Goal: Information Seeking & Learning: Learn about a topic

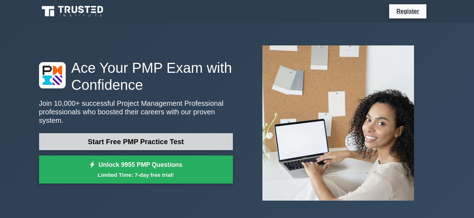
click at [151, 138] on link "Start Free PMP Practice Test" at bounding box center [136, 141] width 194 height 17
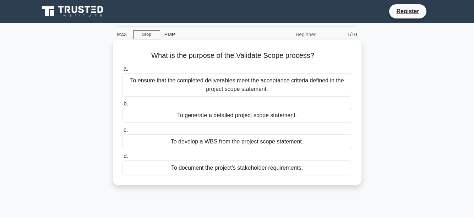
click at [337, 84] on div "To ensure that the completed deliverables meet the acceptance criteria defined …" at bounding box center [237, 84] width 230 height 23
click at [122, 71] on input "a. To ensure that the completed deliverables meet the acceptance criteria defin…" at bounding box center [122, 69] width 0 height 5
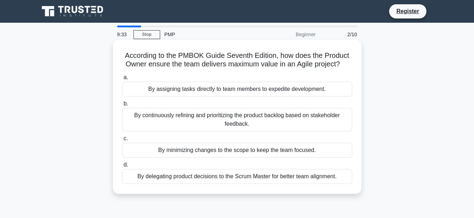
click at [309, 124] on div "By continuously refining and prioritizing the product backlog based on stakehol…" at bounding box center [237, 119] width 230 height 23
click at [122, 106] on input "b. By continuously refining and prioritizing the product backlog based on stake…" at bounding box center [122, 104] width 0 height 5
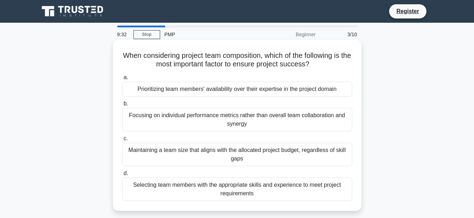
click at [278, 151] on div "Maintaining a team size that aligns with the allocated project budget, regardle…" at bounding box center [237, 154] width 230 height 23
click at [122, 141] on input "c. Maintaining a team size that aligns with the allocated project budget, regar…" at bounding box center [122, 138] width 0 height 5
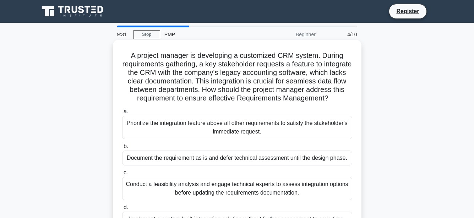
click at [277, 132] on div "Prioritize the integration feature above all other requirements to satisfy the …" at bounding box center [237, 127] width 230 height 23
click at [122, 114] on input "a. Prioritize the integration feature above all other requirements to satisfy t…" at bounding box center [122, 111] width 0 height 5
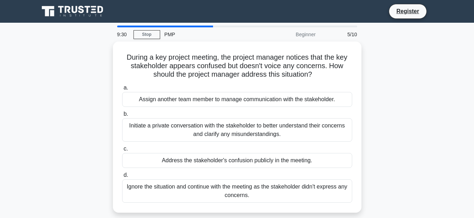
scroll to position [36, 0]
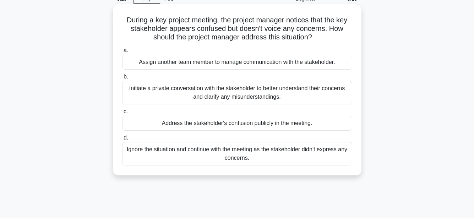
click at [275, 124] on div "Address the stakeholder's confusion publicly in the meeting." at bounding box center [237, 123] width 230 height 15
click at [122, 114] on input "c. Address the stakeholder's confusion publicly in the meeting." at bounding box center [122, 111] width 0 height 5
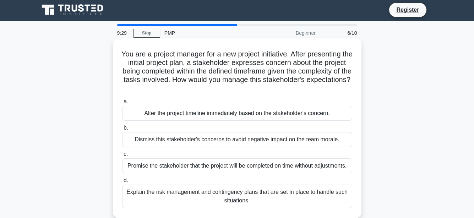
scroll to position [0, 0]
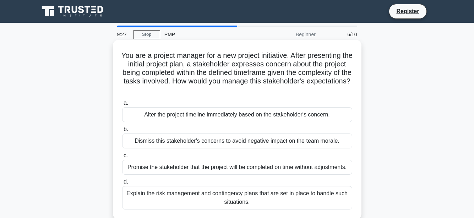
click at [277, 113] on div "Alter the project timeline immediately based on the stakeholder's concern." at bounding box center [237, 114] width 230 height 15
click at [122, 105] on input "a. Alter the project timeline immediately based on the stakeholder's concern." at bounding box center [122, 103] width 0 height 5
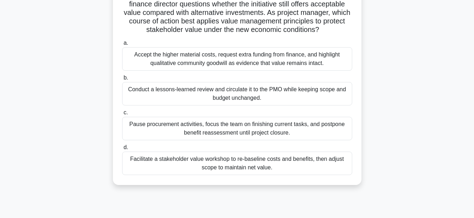
scroll to position [71, 0]
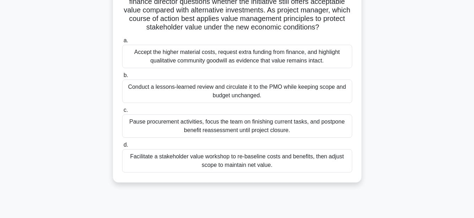
click at [269, 126] on div "Pause procurement activities, focus the team on finishing current tasks, and po…" at bounding box center [237, 125] width 230 height 23
click at [122, 113] on input "c. Pause procurement activities, focus the team on finishing current tasks, and…" at bounding box center [122, 110] width 0 height 5
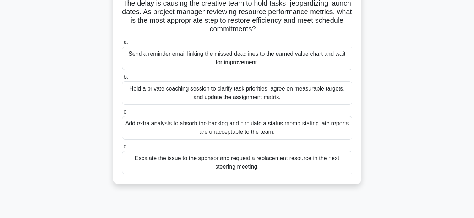
scroll to position [0, 0]
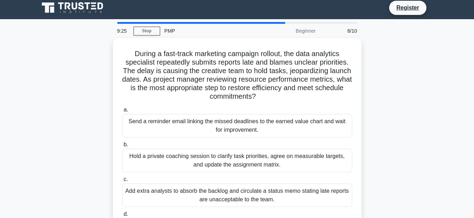
click at [269, 126] on div "a. Send a reminder email linking the missed deadlines to the earned value chart…" at bounding box center [237, 173] width 239 height 139
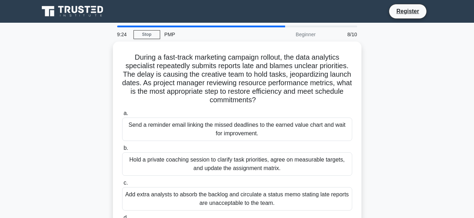
click at [269, 126] on div "Send a reminder email linking the missed deadlines to the earned value chart an…" at bounding box center [237, 129] width 230 height 23
click at [122, 116] on input "a. Send a reminder email linking the missed deadlines to the earned value chart…" at bounding box center [122, 113] width 0 height 5
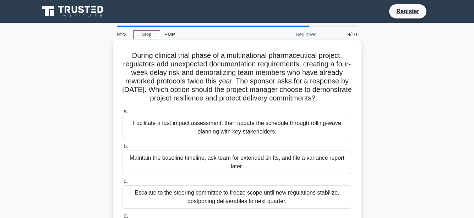
click at [265, 131] on div "Facilitate a fast impact assessment, then update the schedule through rolling-w…" at bounding box center [237, 127] width 230 height 23
click at [122, 114] on input "a. Facilitate a fast impact assessment, then update the schedule through rollin…" at bounding box center [122, 111] width 0 height 5
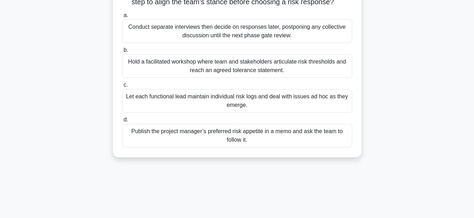
click at [265, 131] on label "d. Publish the project manager’s preferred risk appetite in a memo and ask the …" at bounding box center [237, 131] width 230 height 32
click at [122, 122] on input "d. Publish the project manager’s preferred risk appetite in a memo and ask the …" at bounding box center [122, 120] width 0 height 5
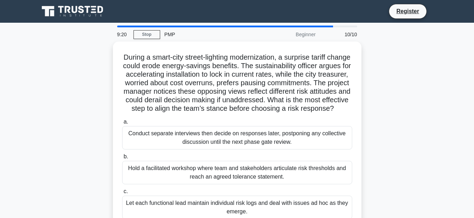
click at [265, 131] on label "a. Conduct separate interviews then decide on responses later, postponing any c…" at bounding box center [237, 134] width 230 height 32
click at [122, 124] on input "a. Conduct separate interviews then decide on responses later, postponing any c…" at bounding box center [122, 122] width 0 height 5
